Goal: Task Accomplishment & Management: Use online tool/utility

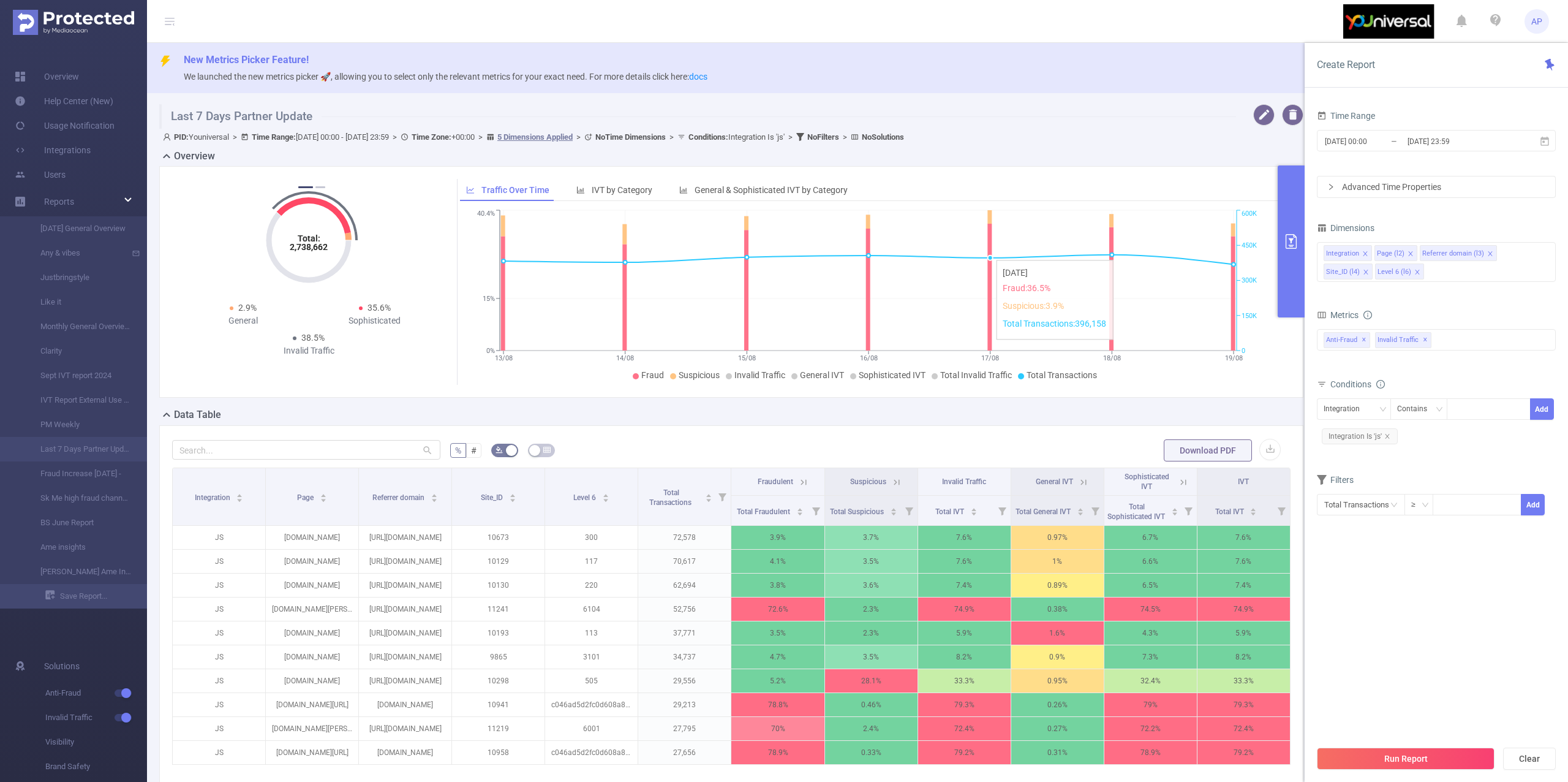
scroll to position [179, 0]
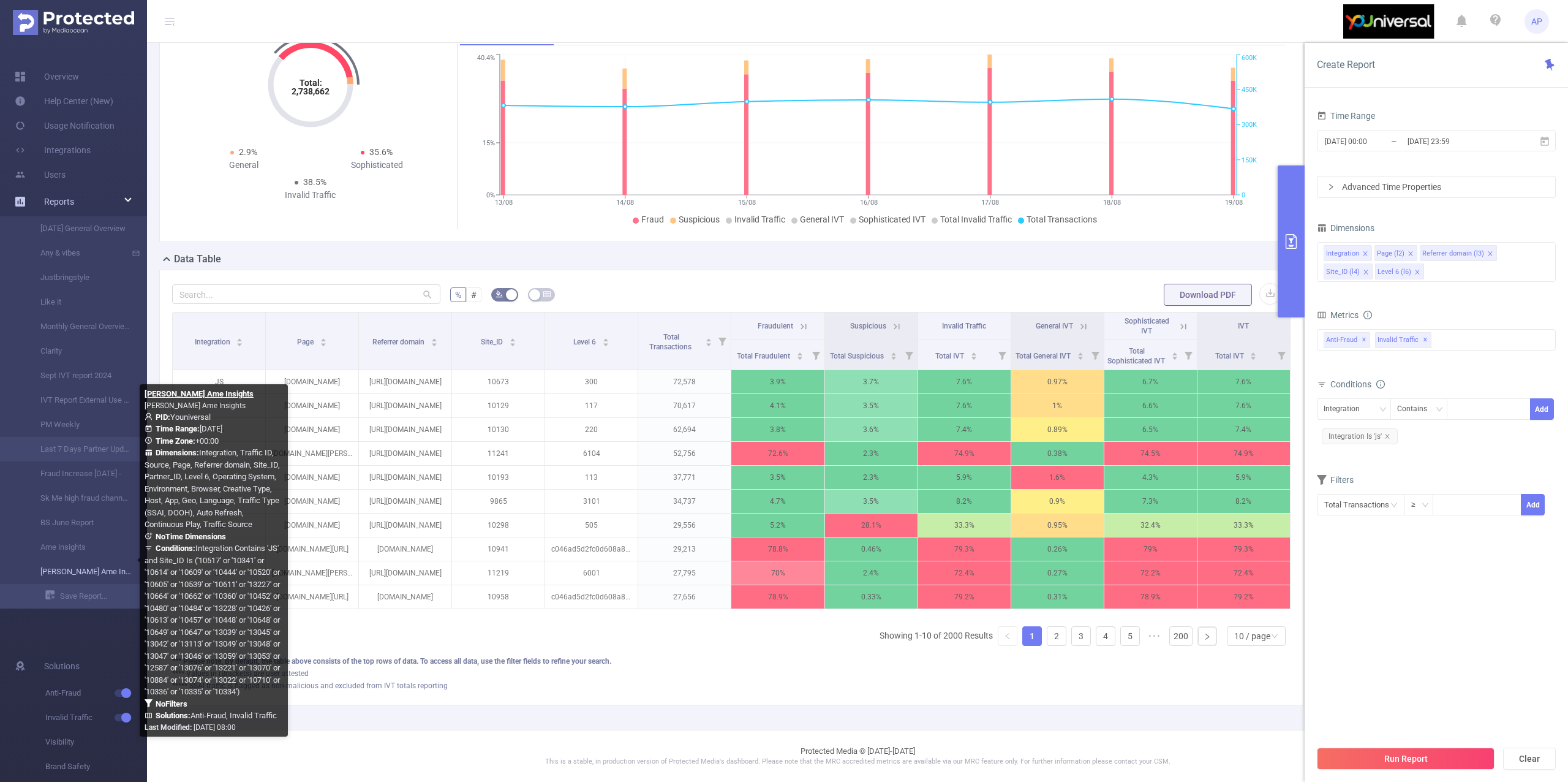
click at [86, 577] on link "[PERSON_NAME] Ame Insights" at bounding box center [78, 571] width 108 height 25
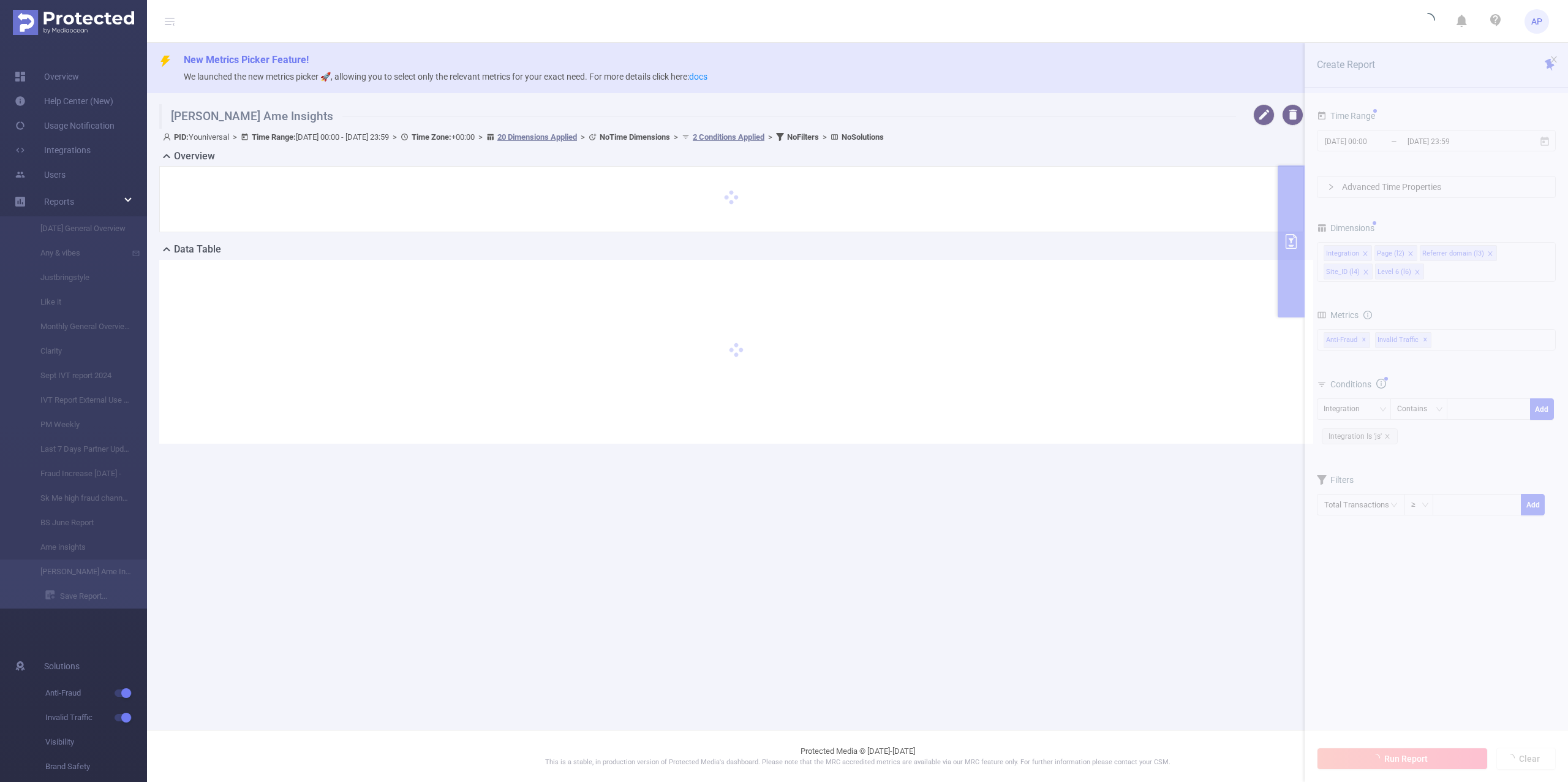
type input "[DATE] 00:00"
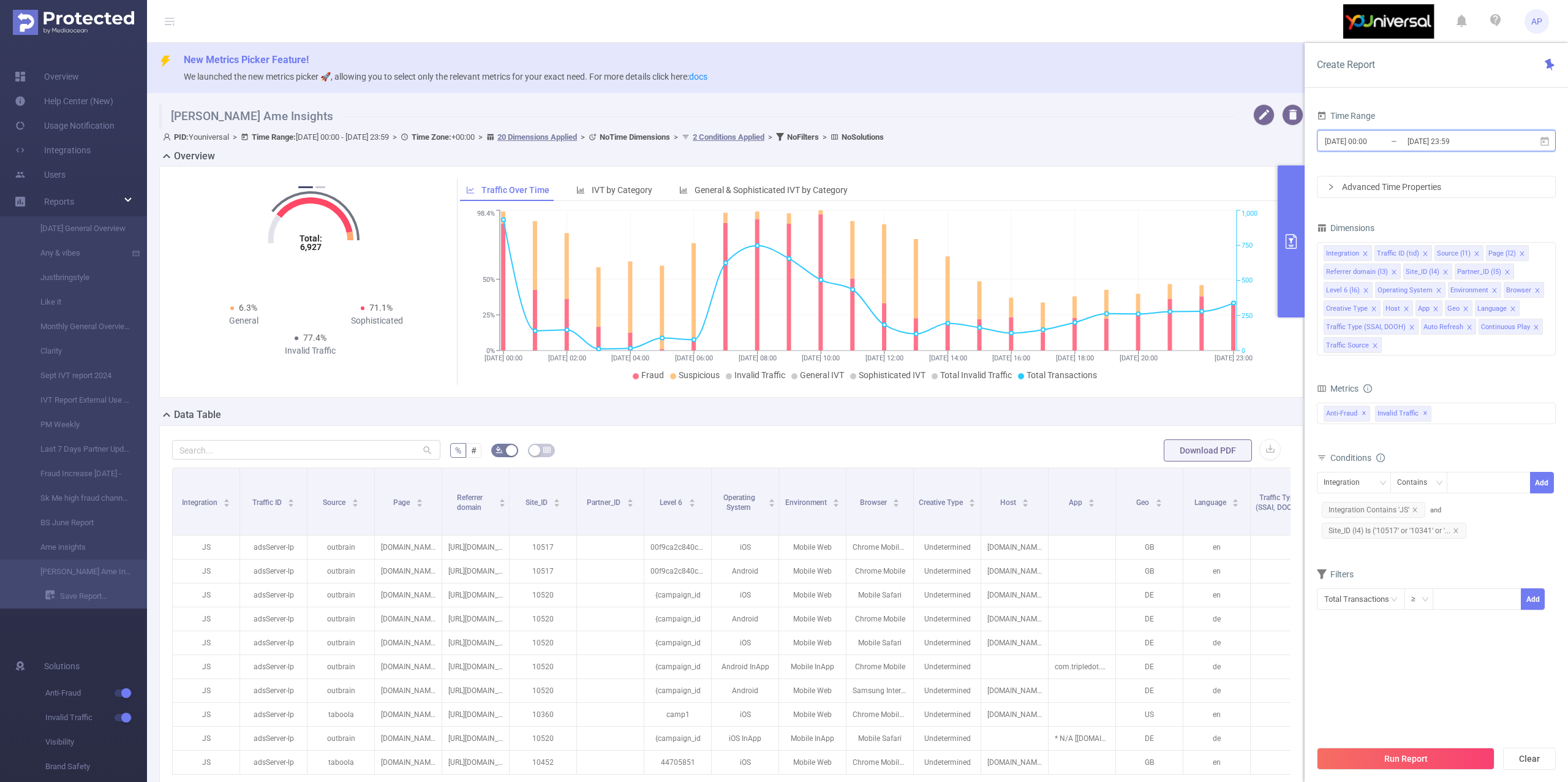
click at [1545, 133] on span "[DATE] 00:00 _ [DATE] 23:59" at bounding box center [1436, 141] width 239 height 22
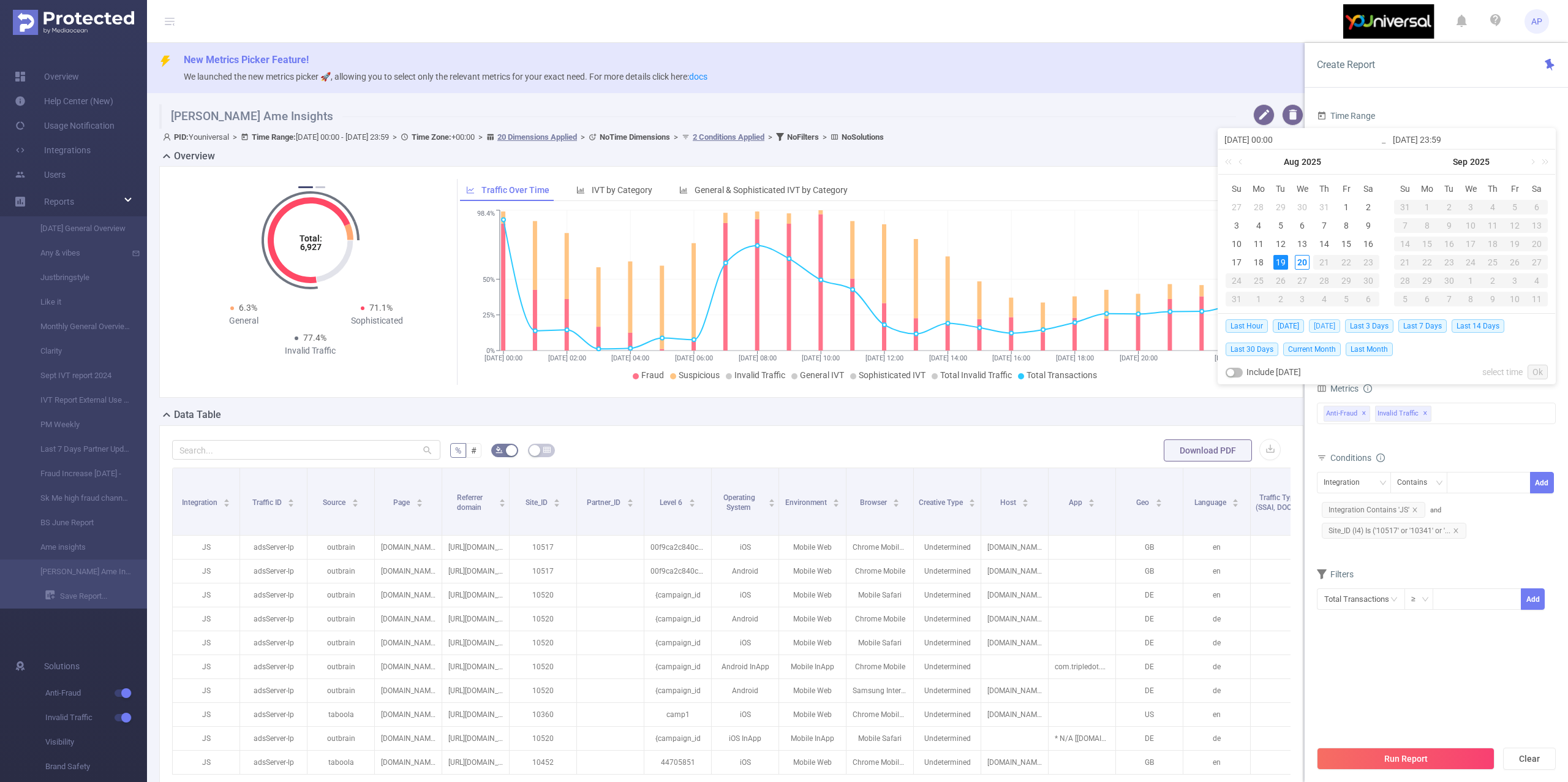
click at [1327, 324] on span "[DATE]" at bounding box center [1325, 326] width 31 height 13
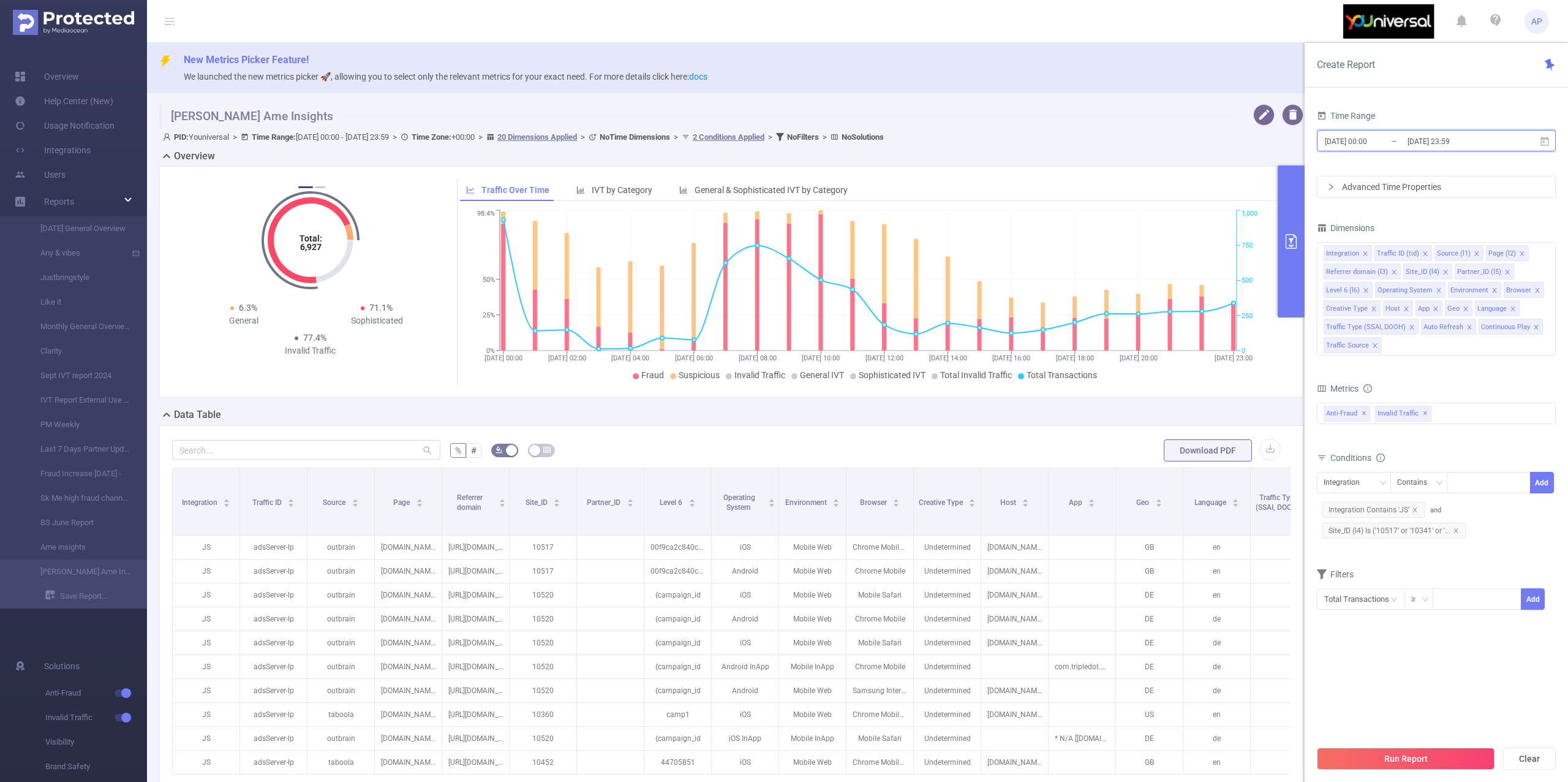
click at [1545, 135] on span "[DATE] 00:00 _ [DATE] 23:59" at bounding box center [1436, 141] width 239 height 22
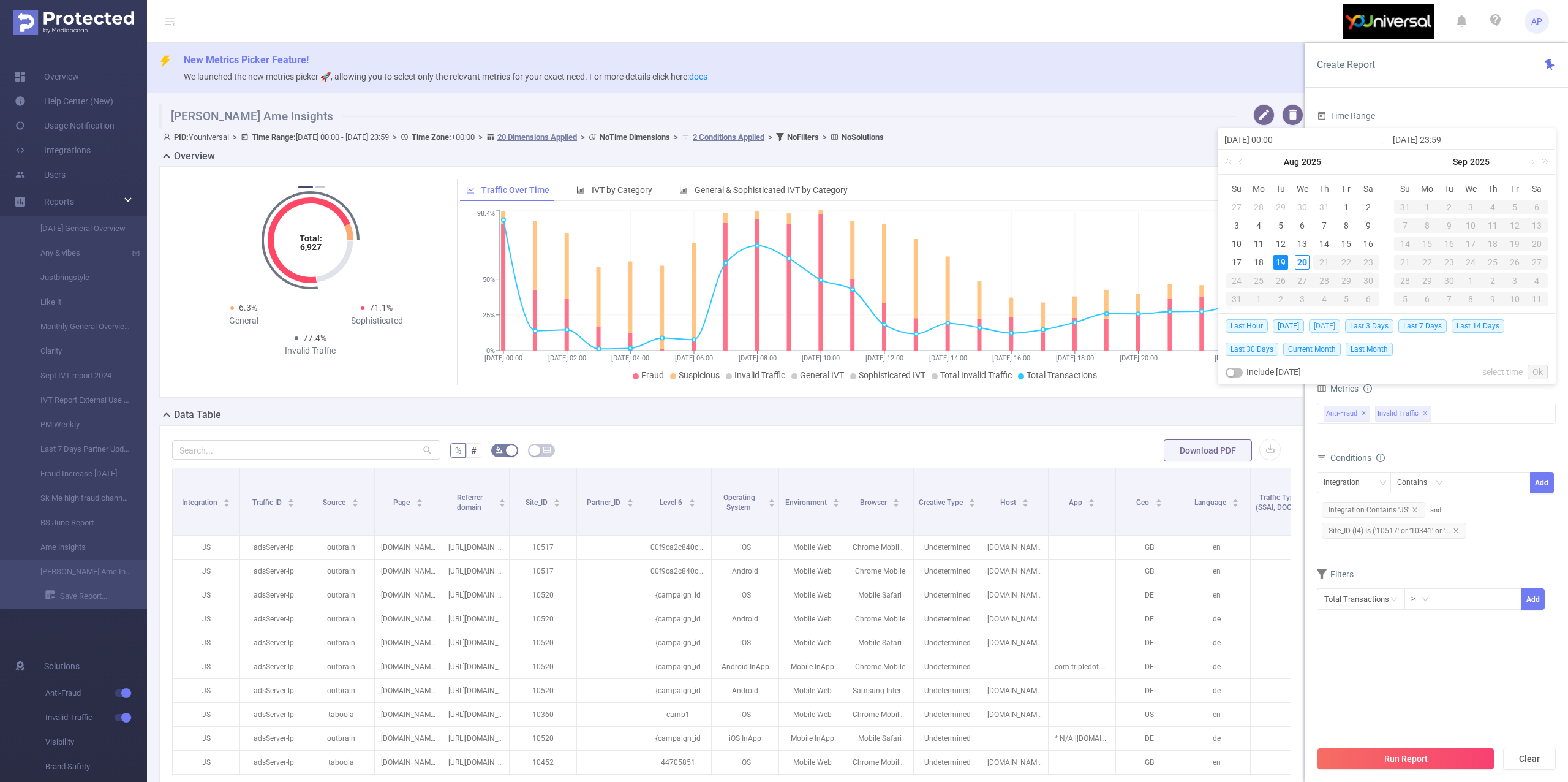
click at [1331, 321] on span "[DATE]" at bounding box center [1325, 326] width 31 height 13
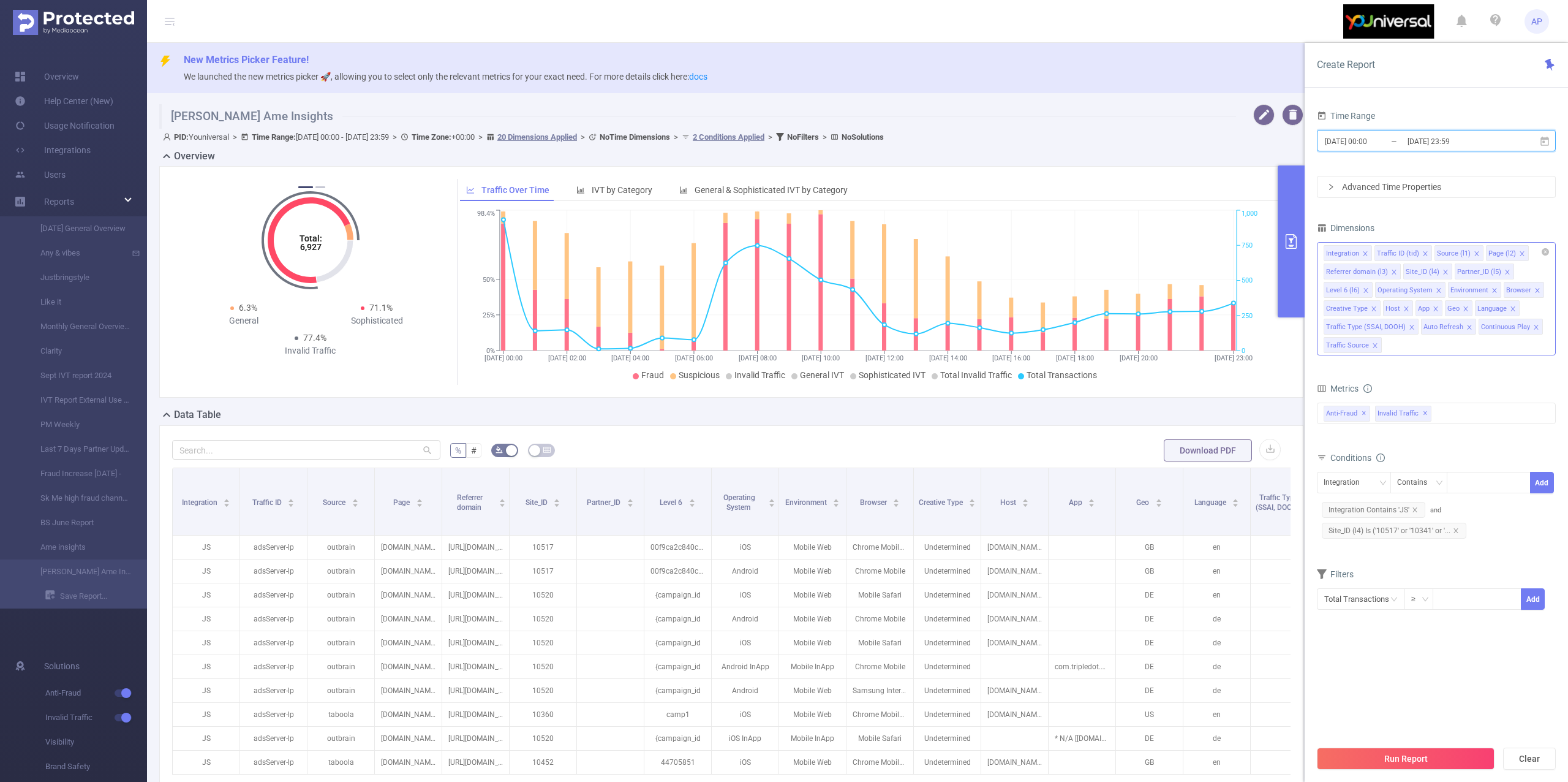
click at [1324, 321] on li "Traffic Type (SSAI, DOOH)" at bounding box center [1371, 326] width 95 height 16
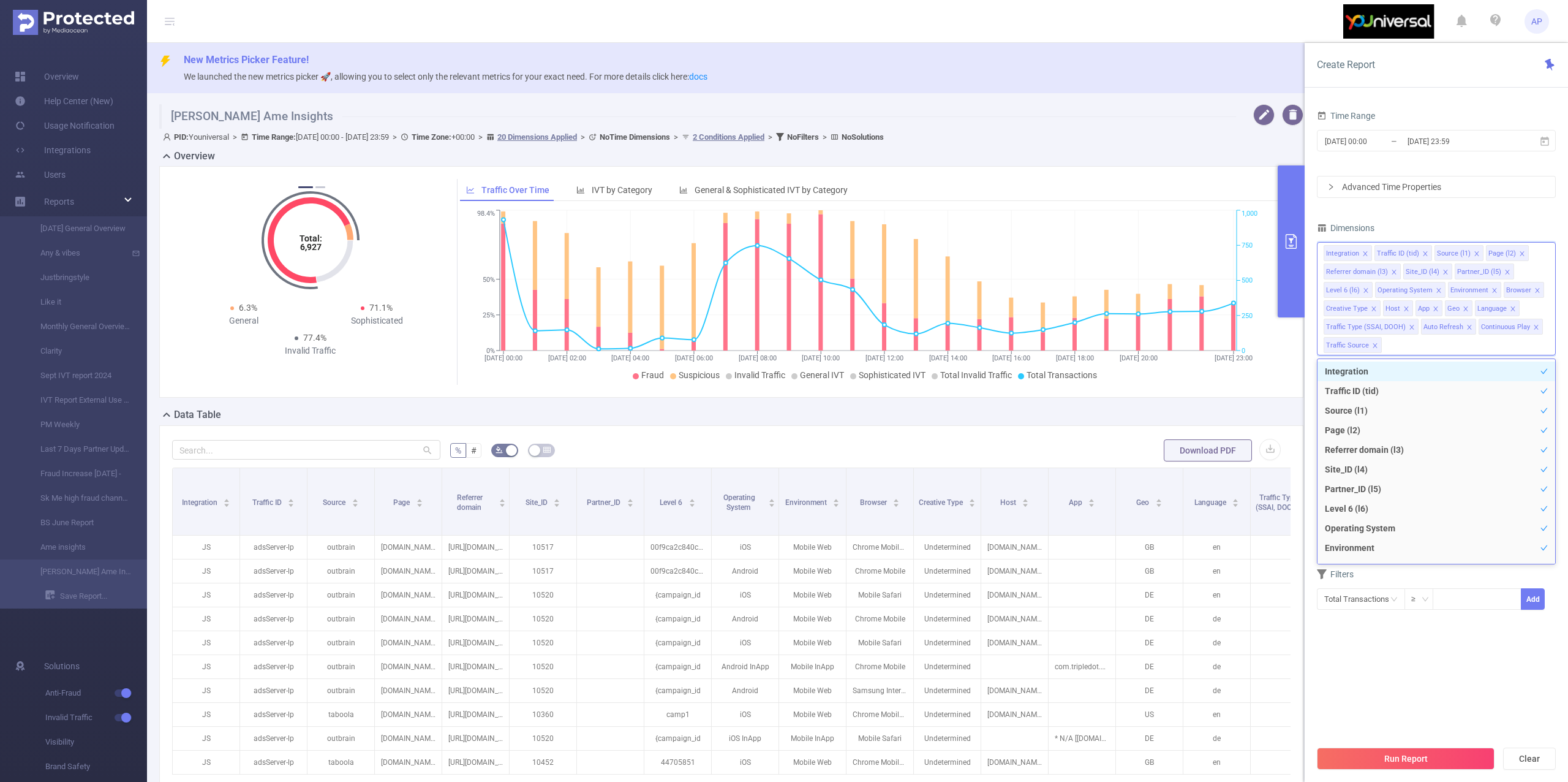
click at [1352, 209] on div "Time Range [DATE] 00:00 _ [DATE] 23:59 Advanced Time Properties Dimensions Inte…" at bounding box center [1436, 366] width 239 height 519
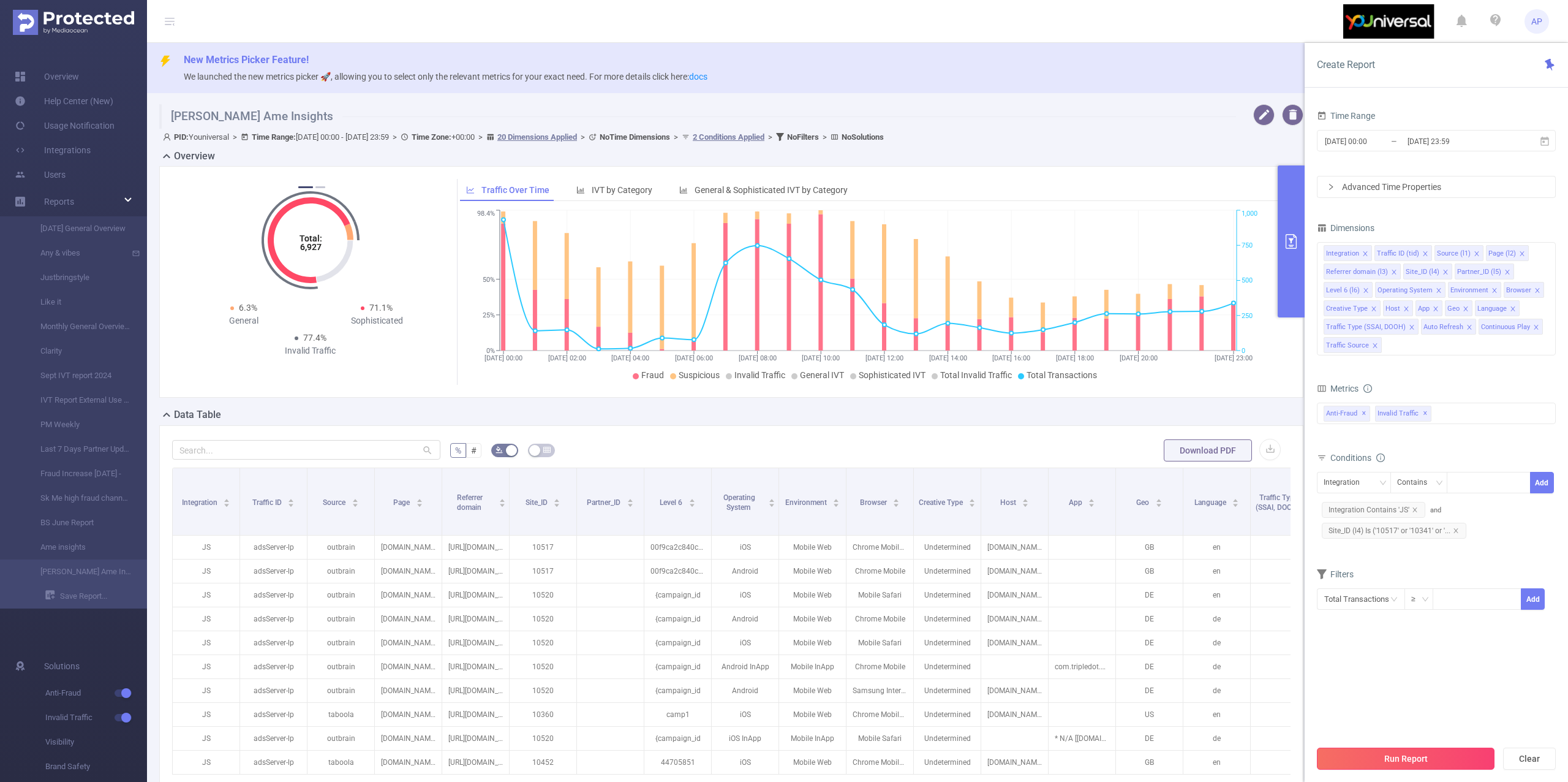
click at [1335, 750] on button "Run Report" at bounding box center [1405, 759] width 178 height 22
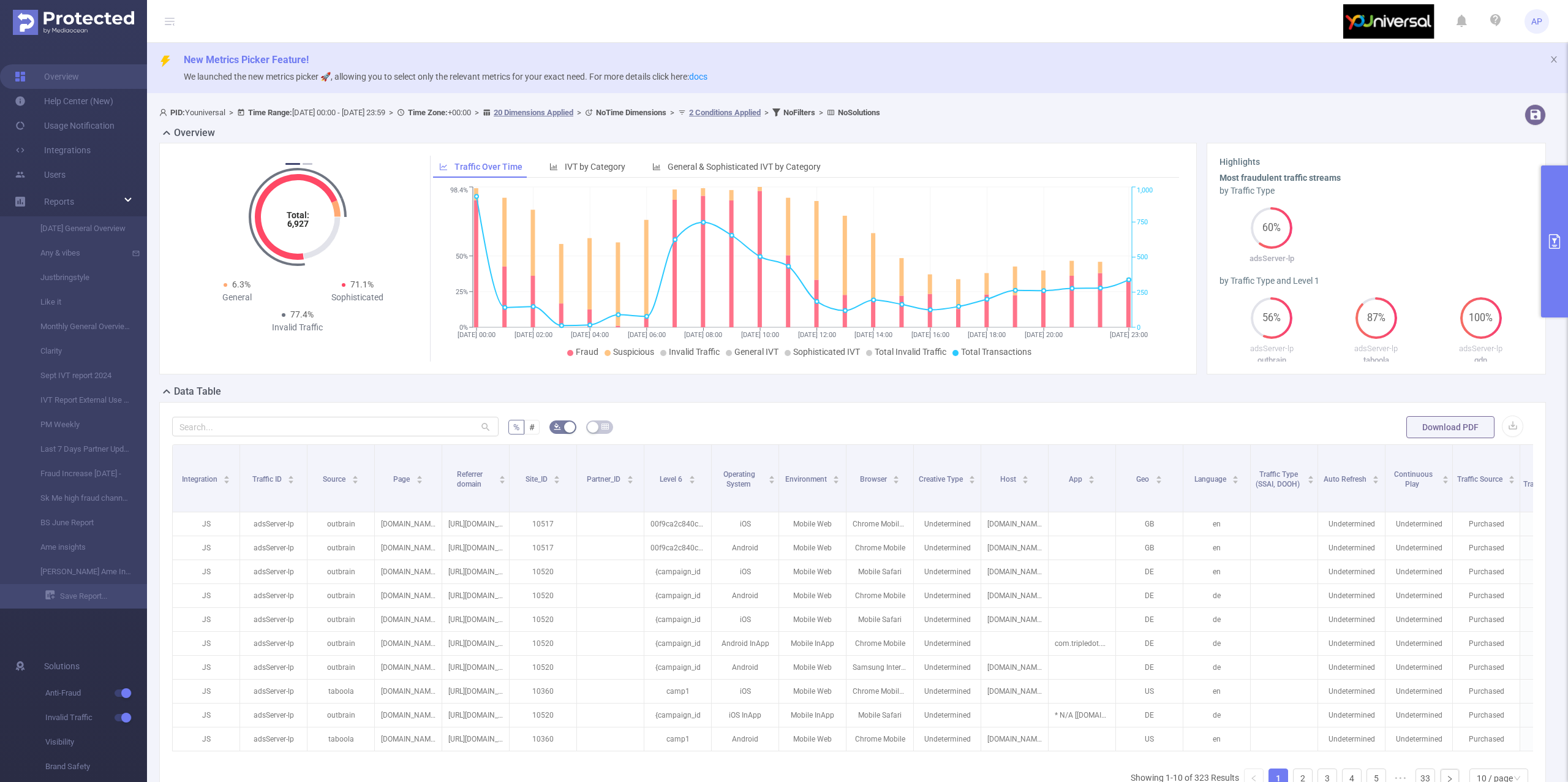
click at [1554, 202] on button "primary" at bounding box center [1555, 241] width 27 height 152
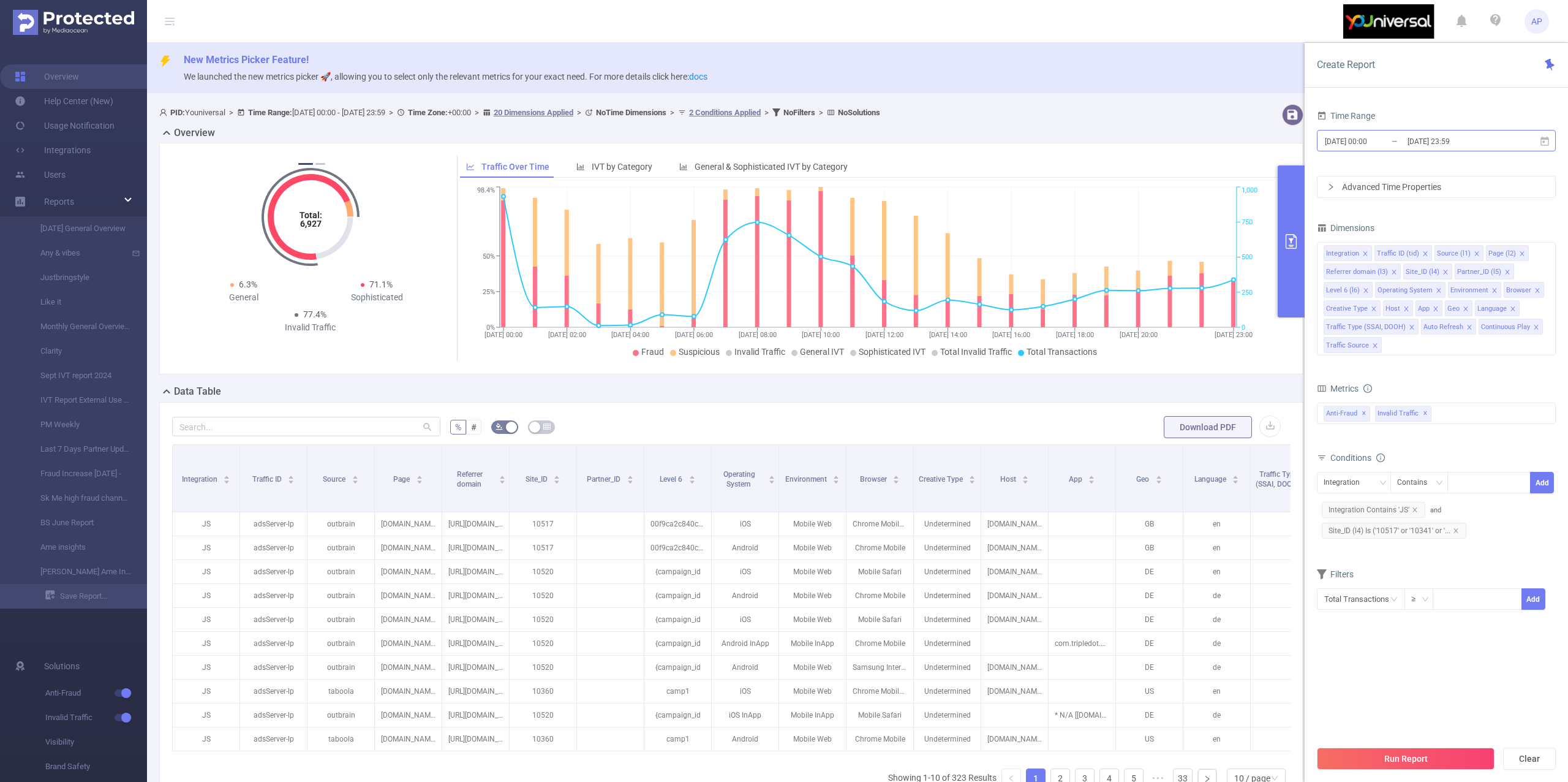
click at [1458, 147] on input "[DATE] 23:59" at bounding box center [1456, 141] width 99 height 16
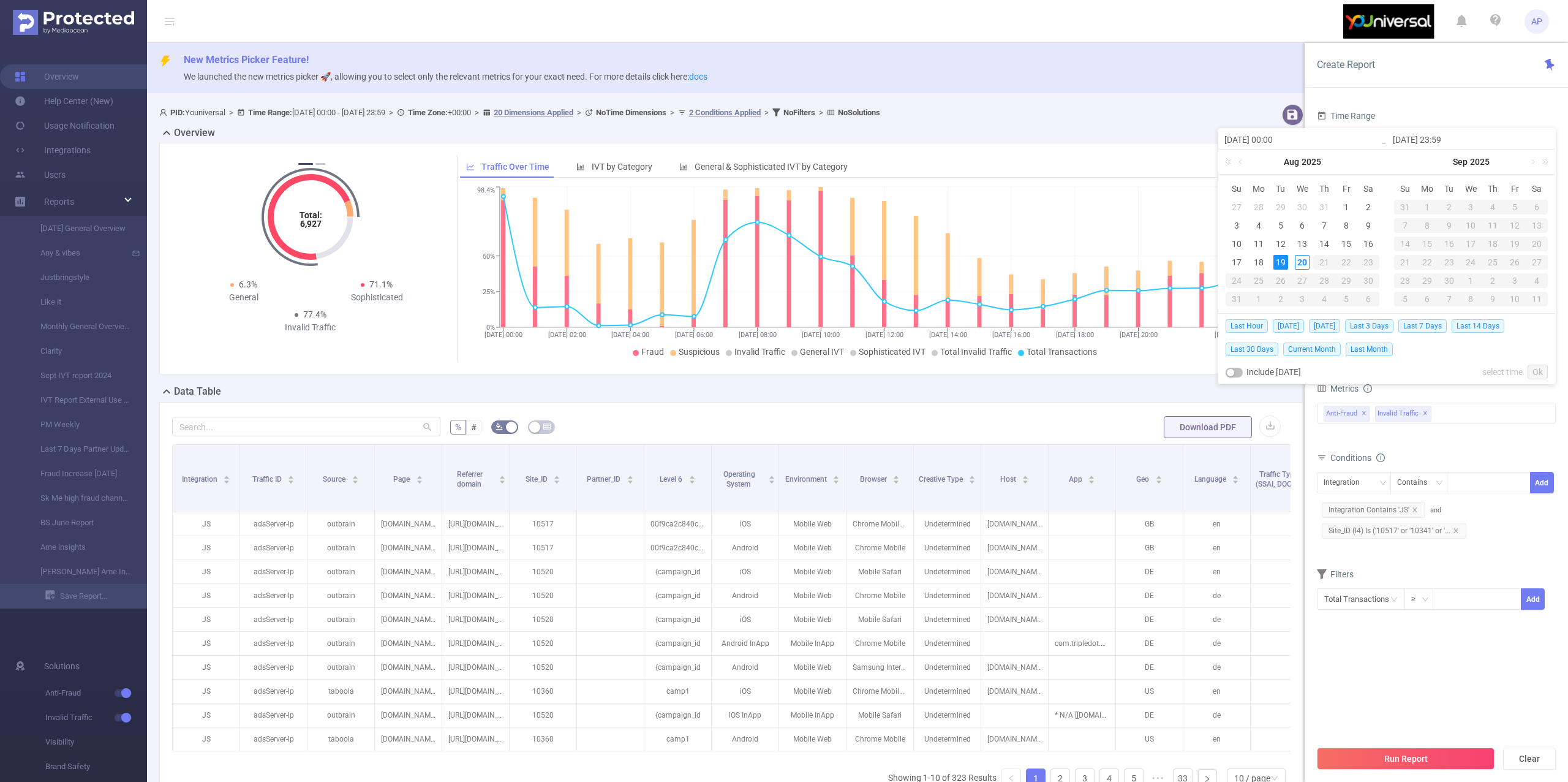
click at [1428, 102] on div "Time Range [DATE] 00:00 _ [DATE] 23:59 Advanced Time Properties Dimensions Inte…" at bounding box center [1436, 449] width 263 height 708
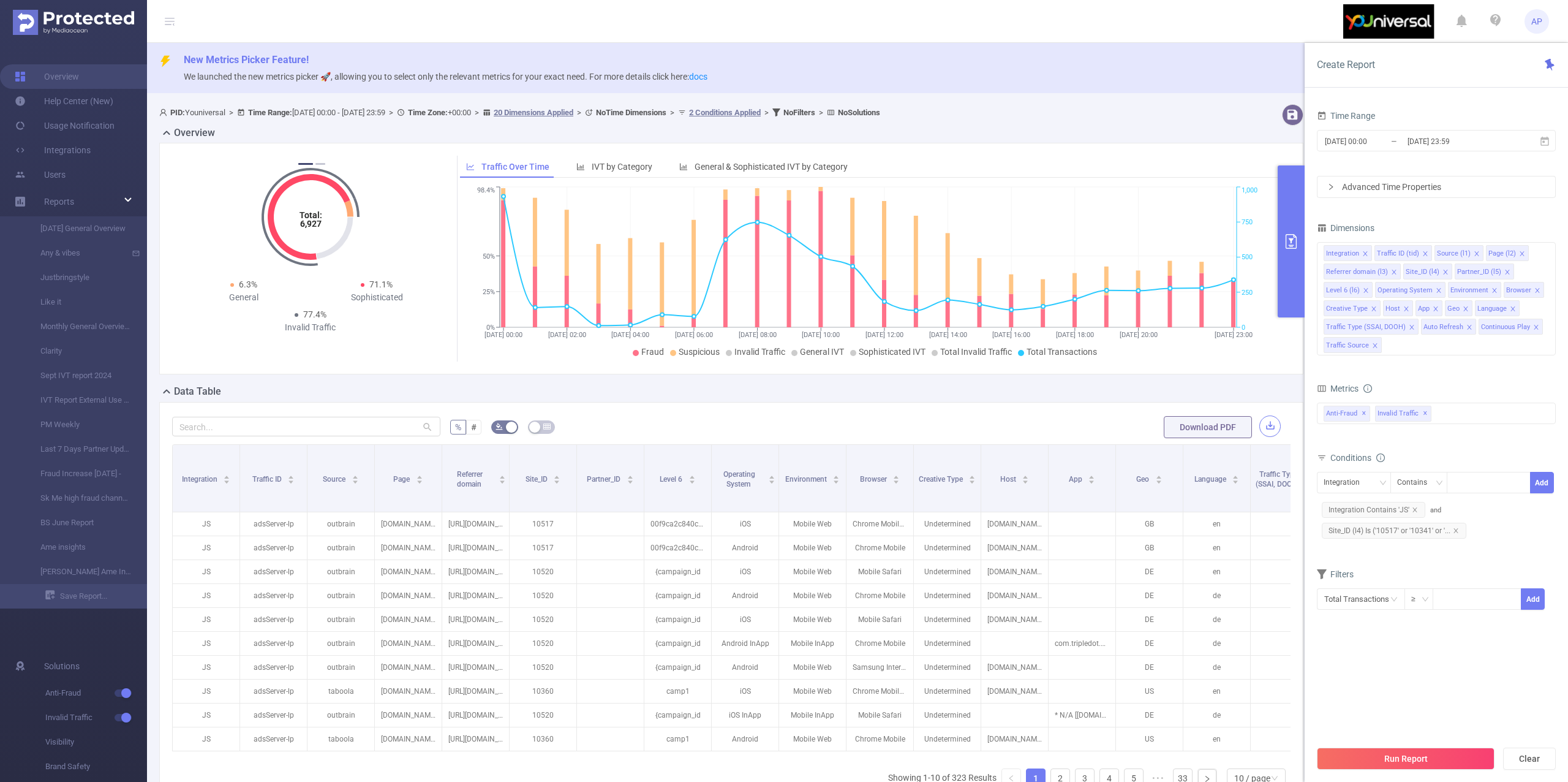
click at [1262, 425] on button "button" at bounding box center [1270, 426] width 22 height 22
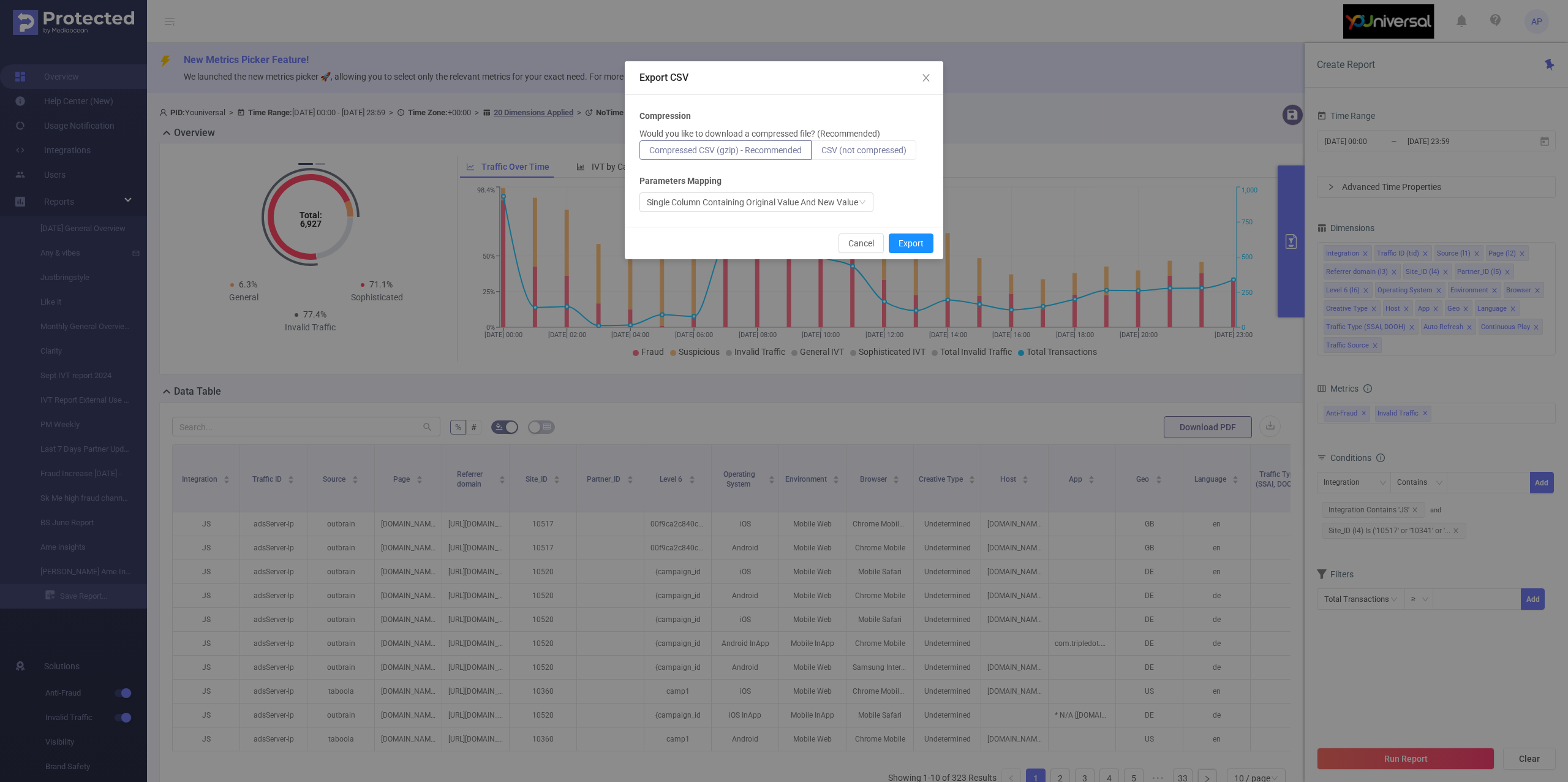
click at [873, 150] on span "CSV (not compressed)" at bounding box center [864, 150] width 85 height 10
click at [821, 153] on input "CSV (not compressed)" at bounding box center [821, 153] width 0 height 0
click at [907, 239] on button "Export" at bounding box center [911, 243] width 45 height 19
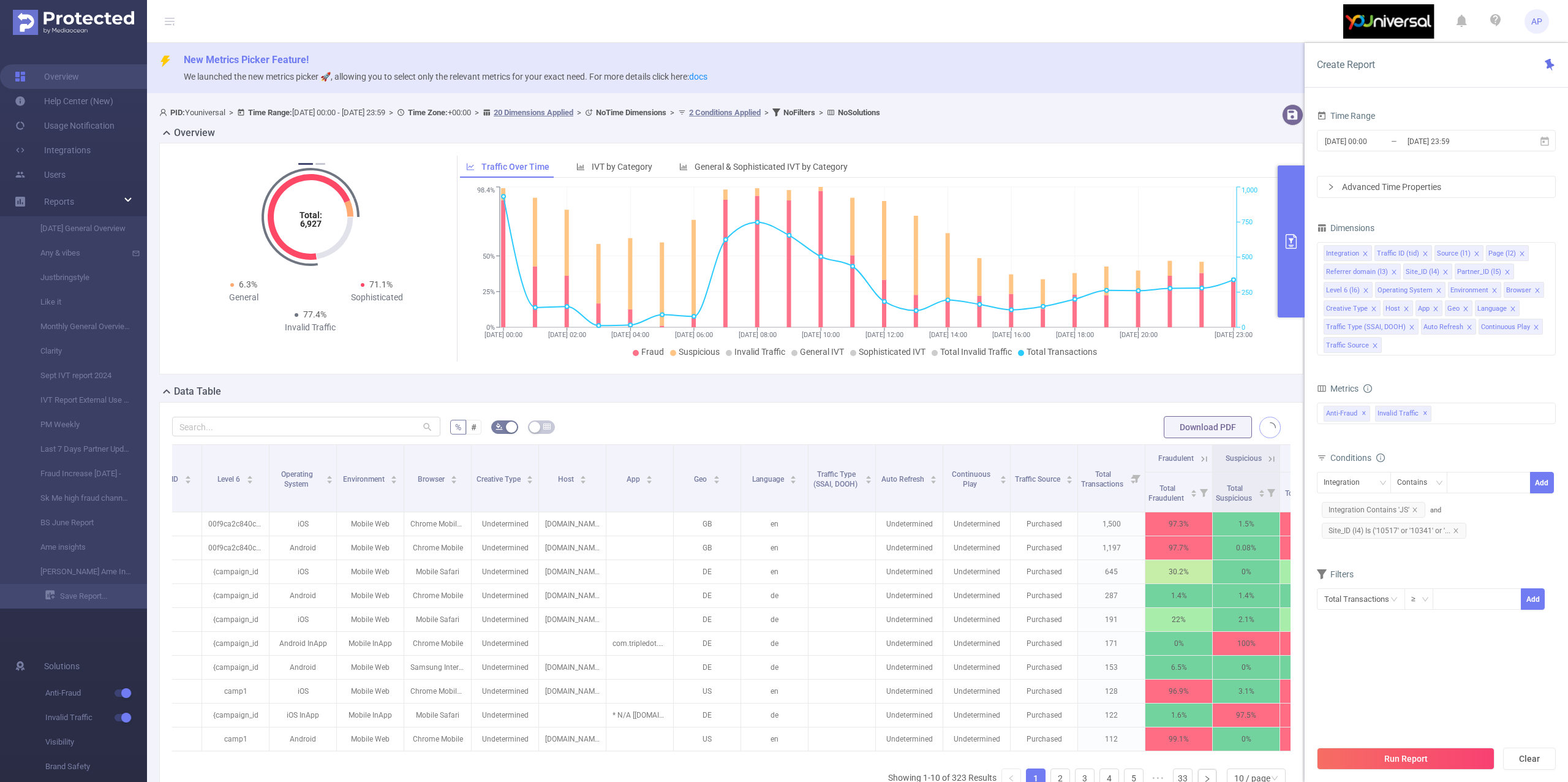
scroll to position [0, 716]
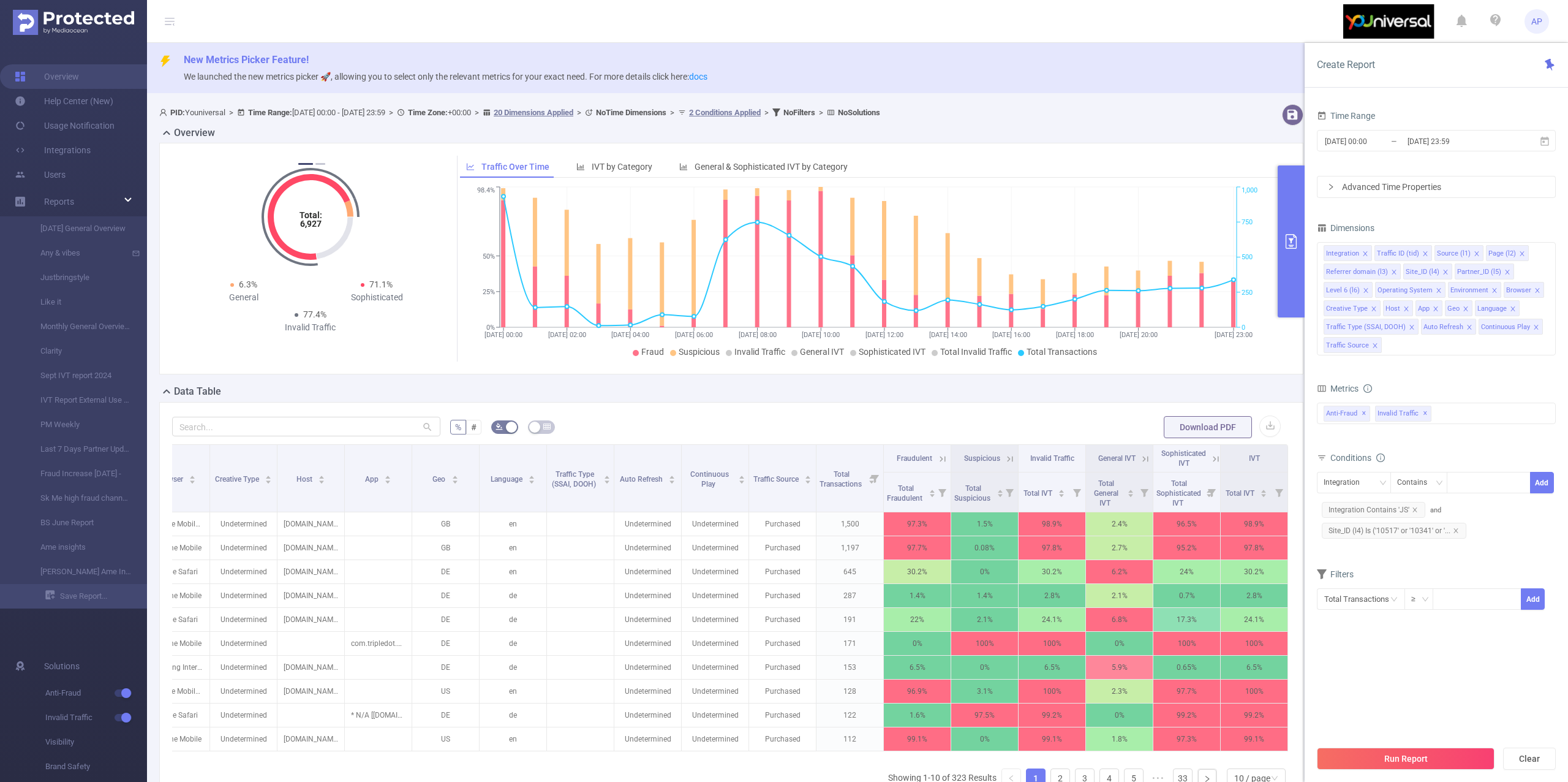
click at [1210, 462] on icon at bounding box center [1215, 458] width 11 height 11
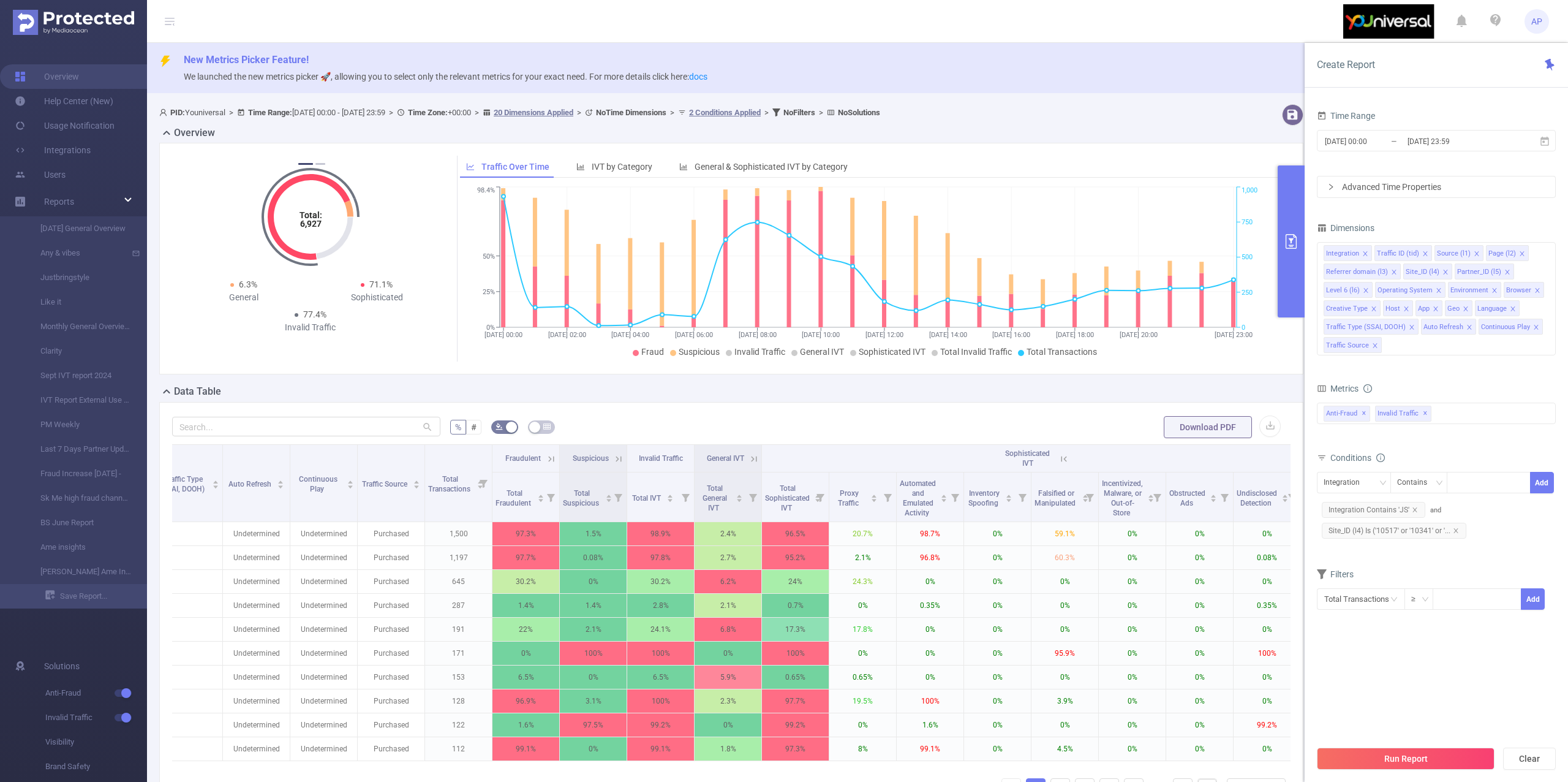
scroll to position [0, 1188]
